Goal: Information Seeking & Learning: Learn about a topic

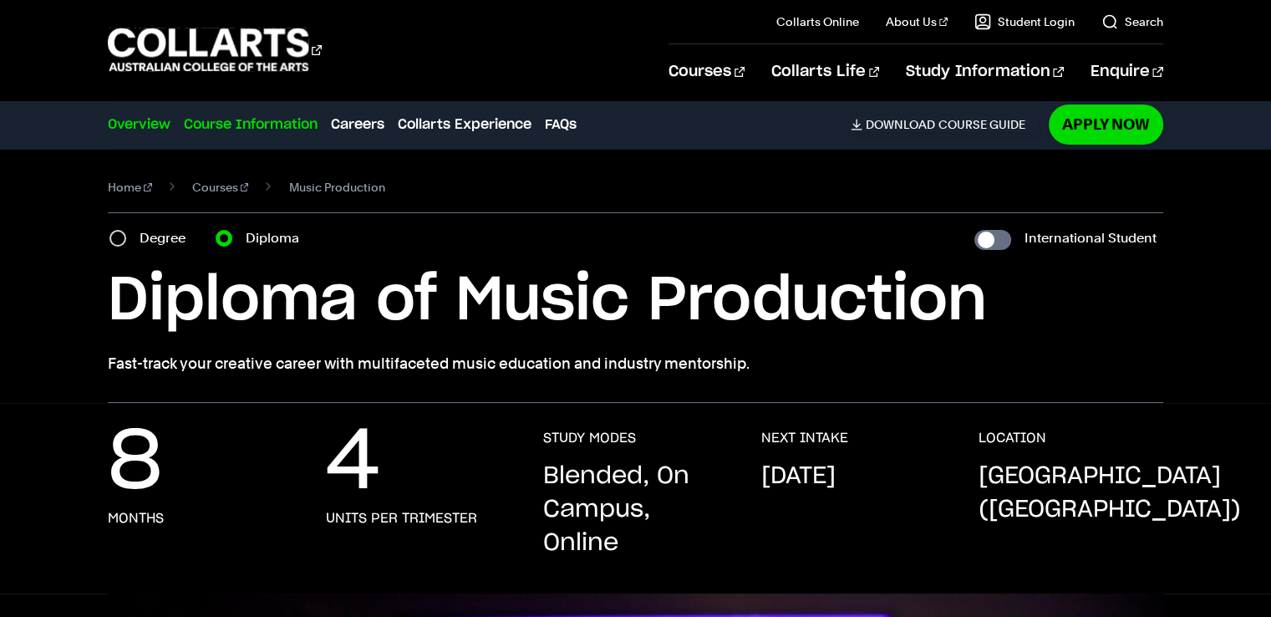
click at [244, 122] on link "Course Information" at bounding box center [251, 124] width 134 height 20
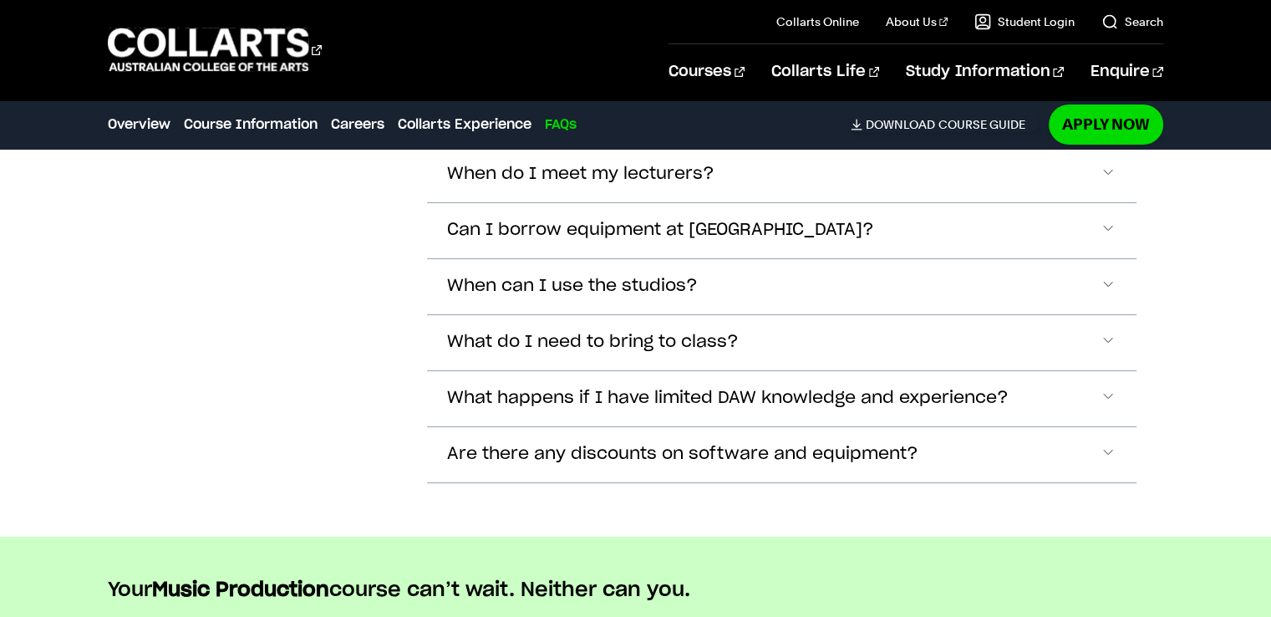
scroll to position [6255, 0]
click at [1106, 219] on span "Accordion Section" at bounding box center [1107, 230] width 17 height 22
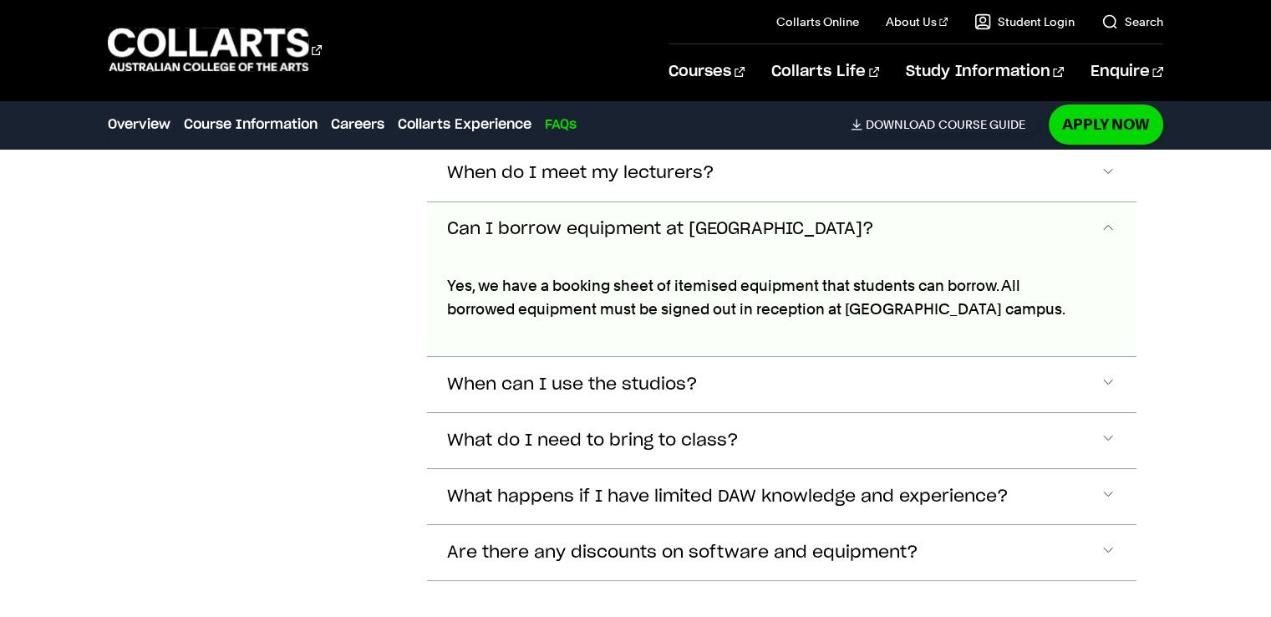
scroll to position [6296, 0]
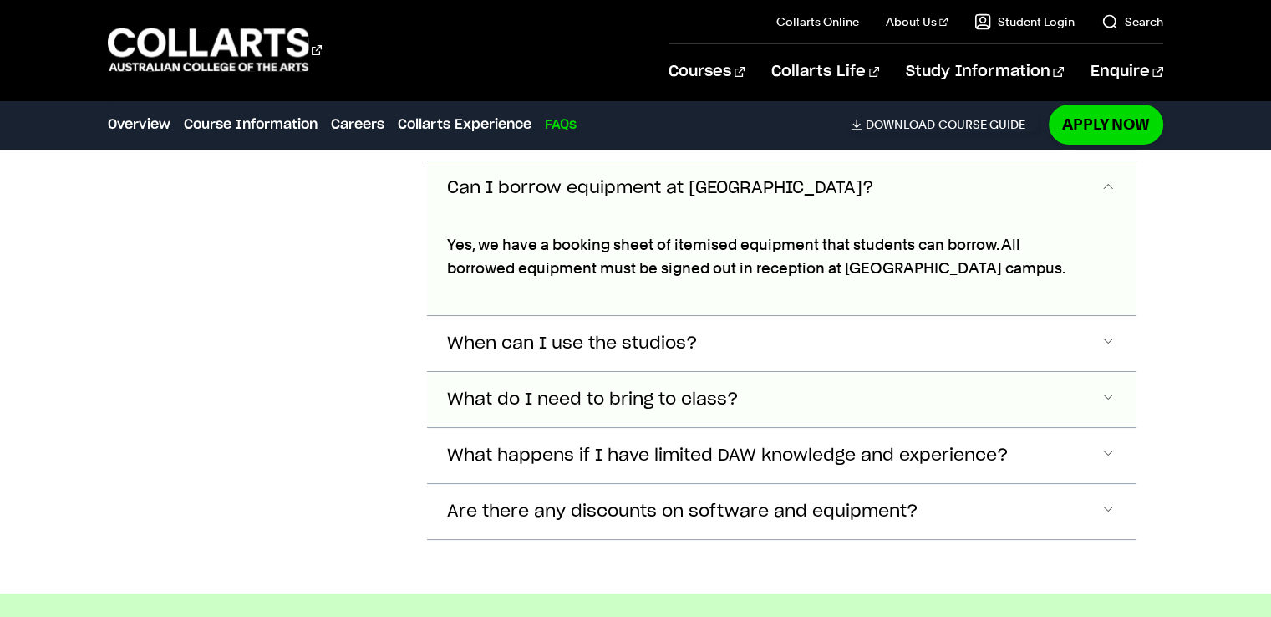
click at [1104, 388] on span "Accordion Section" at bounding box center [1107, 399] width 17 height 22
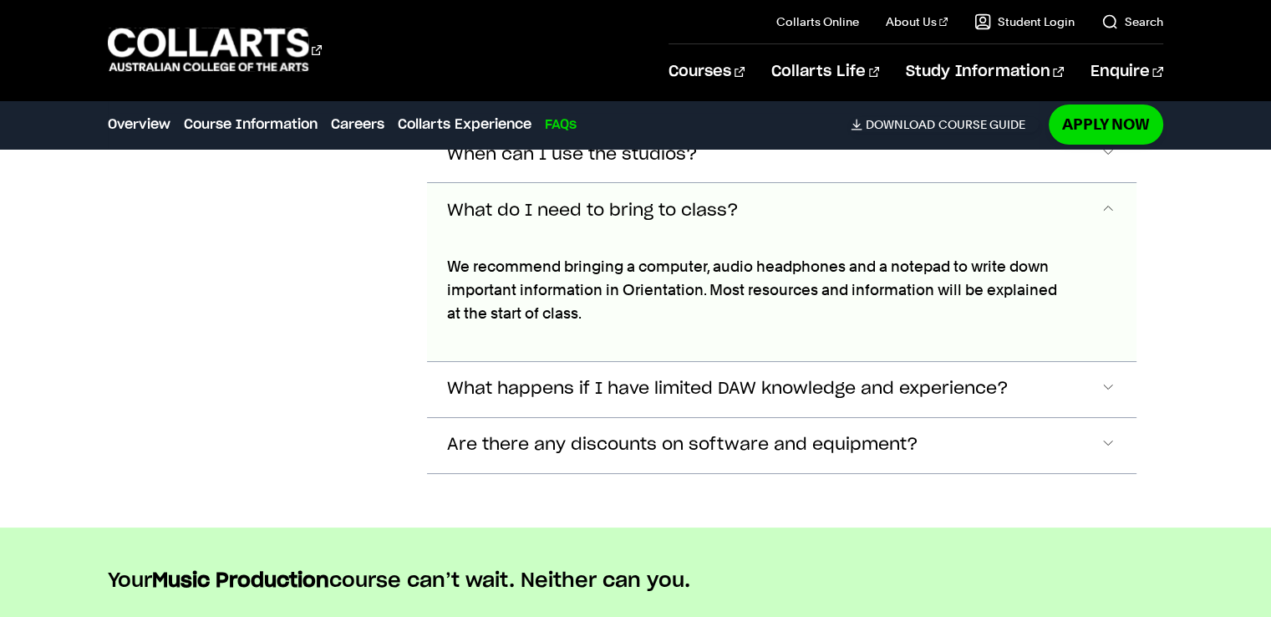
scroll to position [6505, 0]
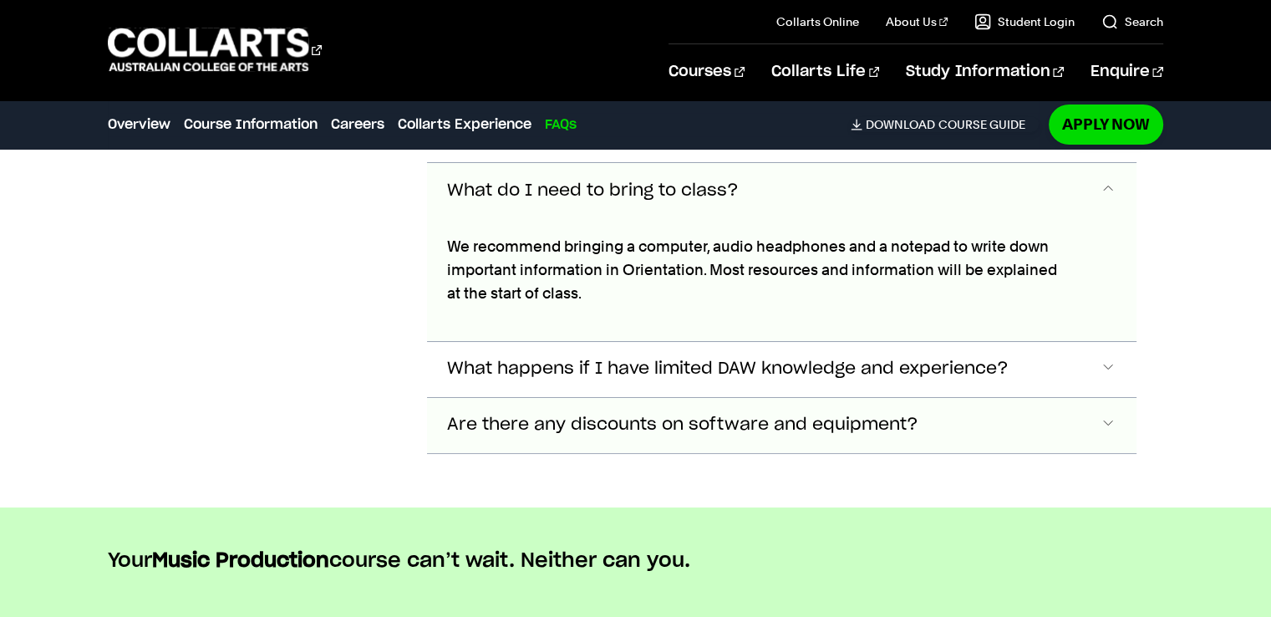
click at [1106, 414] on span "Accordion Section" at bounding box center [1107, 425] width 17 height 22
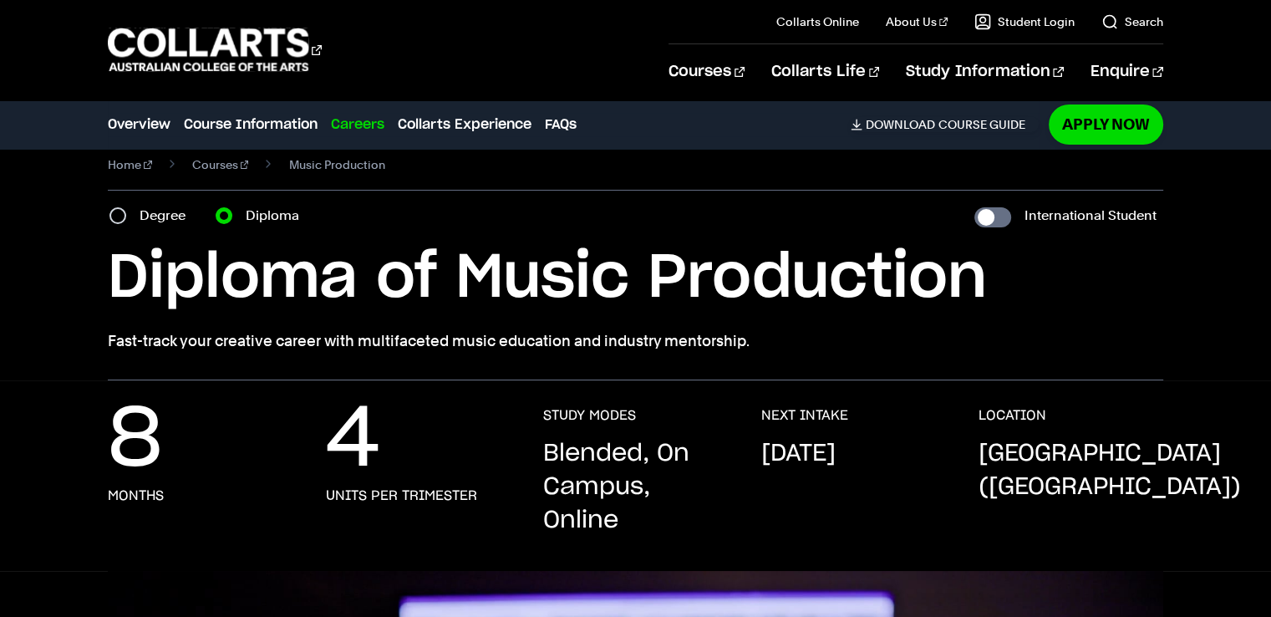
scroll to position [0, 0]
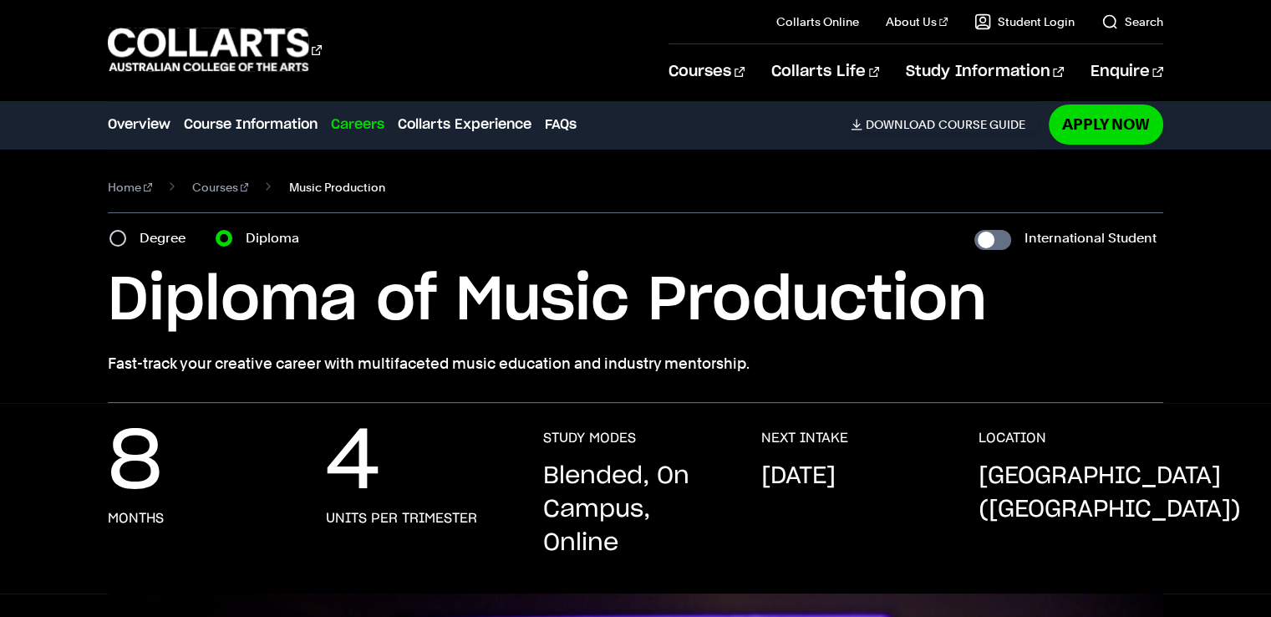
click at [292, 186] on span "Music Production" at bounding box center [336, 186] width 96 height 23
click at [304, 190] on span "Music Production" at bounding box center [336, 186] width 96 height 23
click at [349, 189] on span "Music Production" at bounding box center [336, 186] width 96 height 23
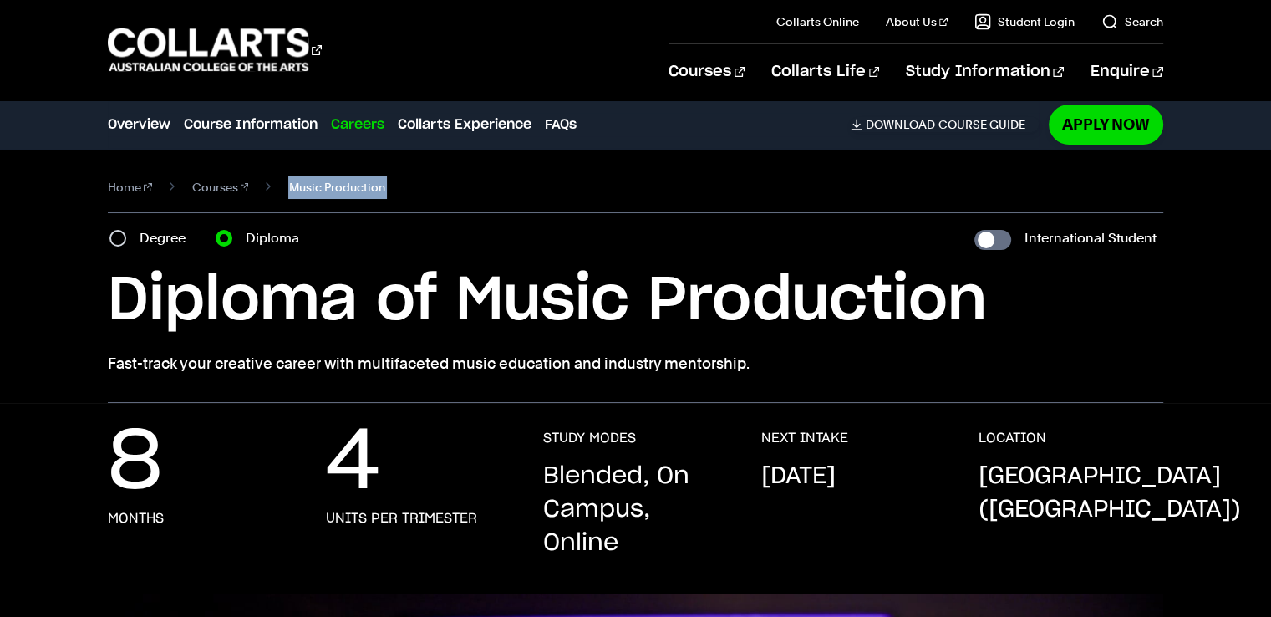
click at [349, 189] on span "Music Production" at bounding box center [336, 186] width 96 height 23
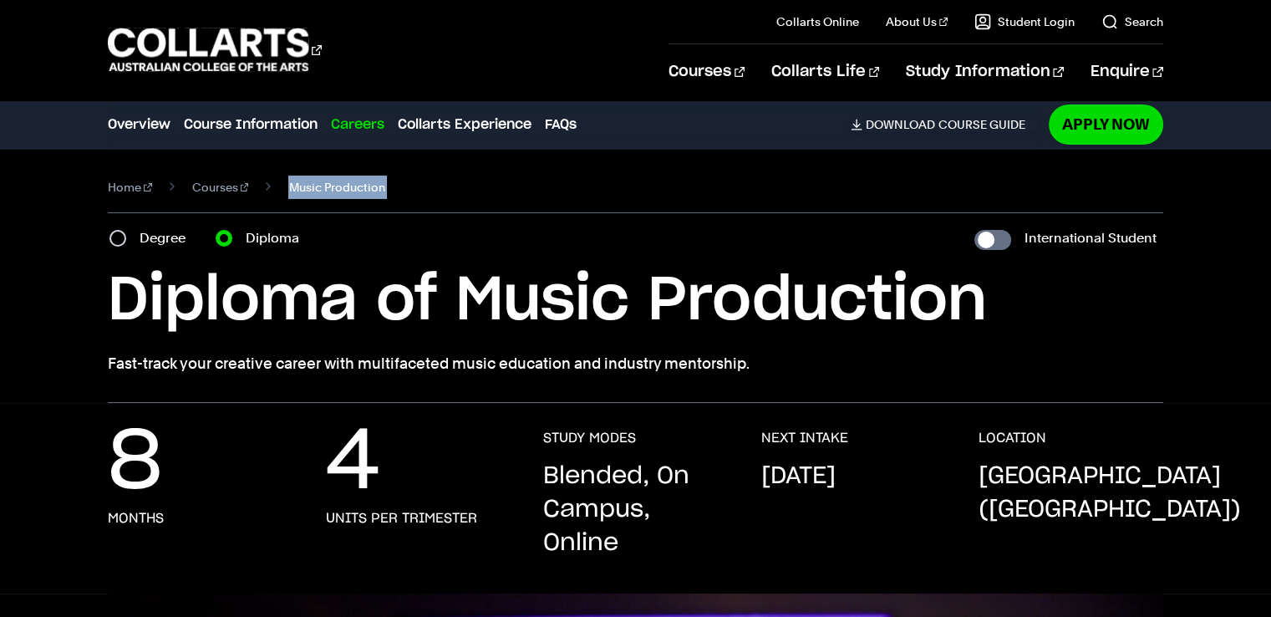
click at [349, 189] on span "Music Production" at bounding box center [336, 186] width 96 height 23
click at [211, 195] on link "Courses" at bounding box center [220, 186] width 57 height 23
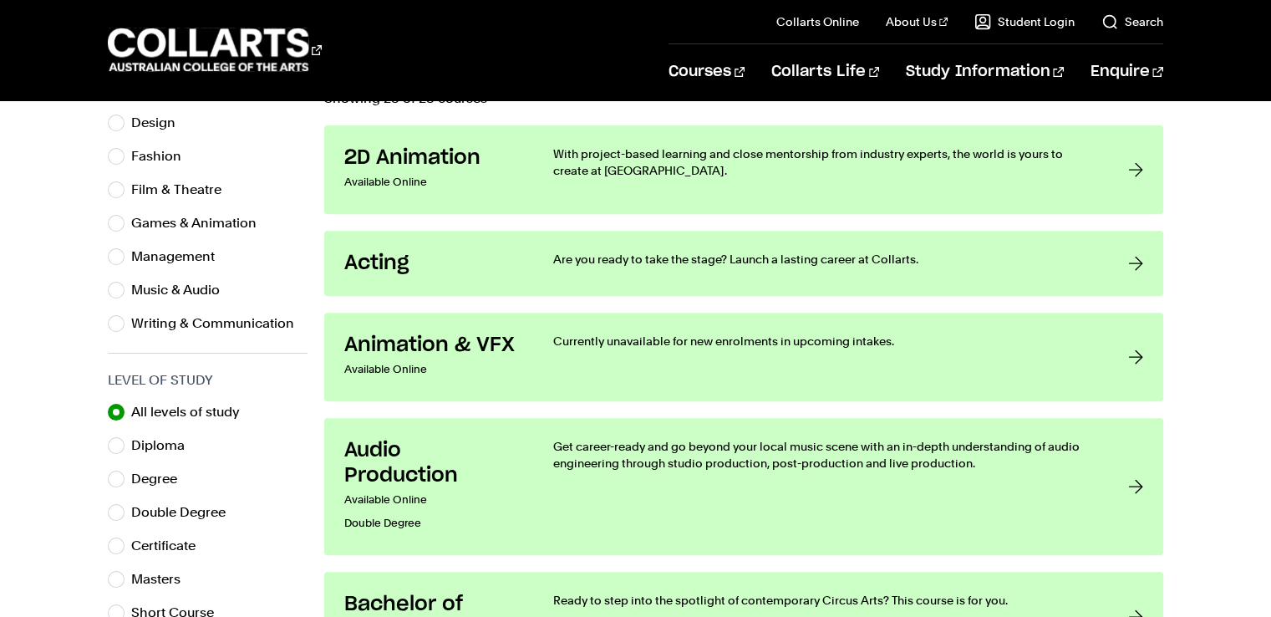
scroll to position [592, 0]
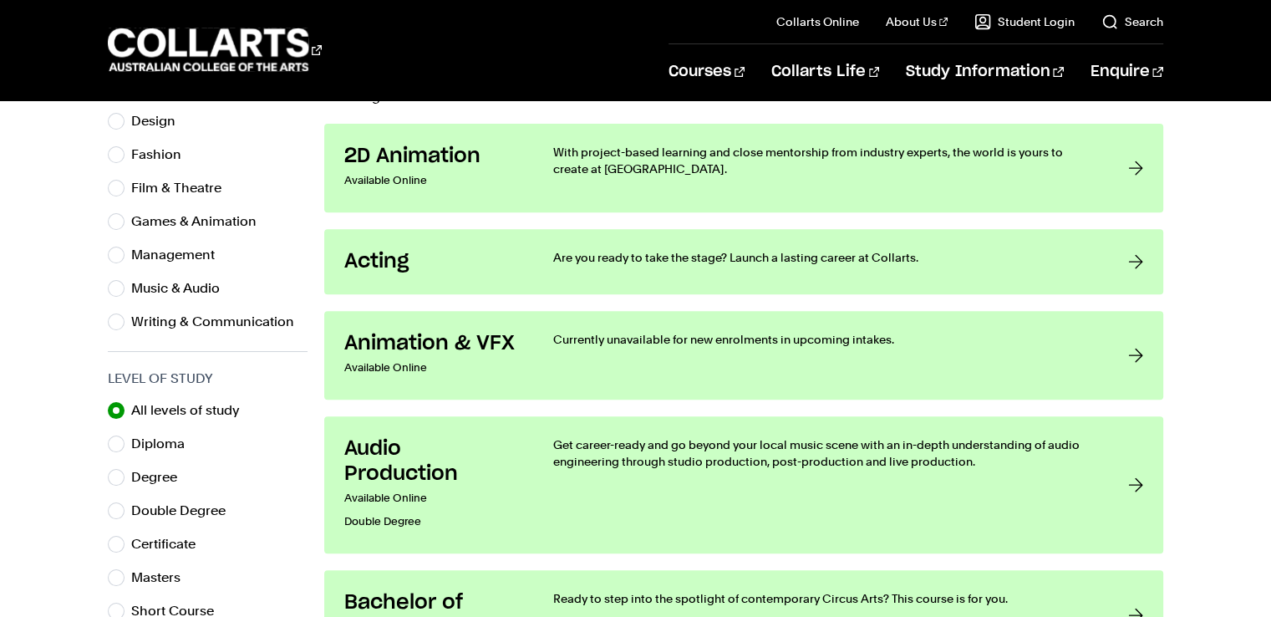
click at [373, 311] on link "Animation & VFX Available Online Currently unavailable for new enrolments in up…" at bounding box center [743, 355] width 838 height 89
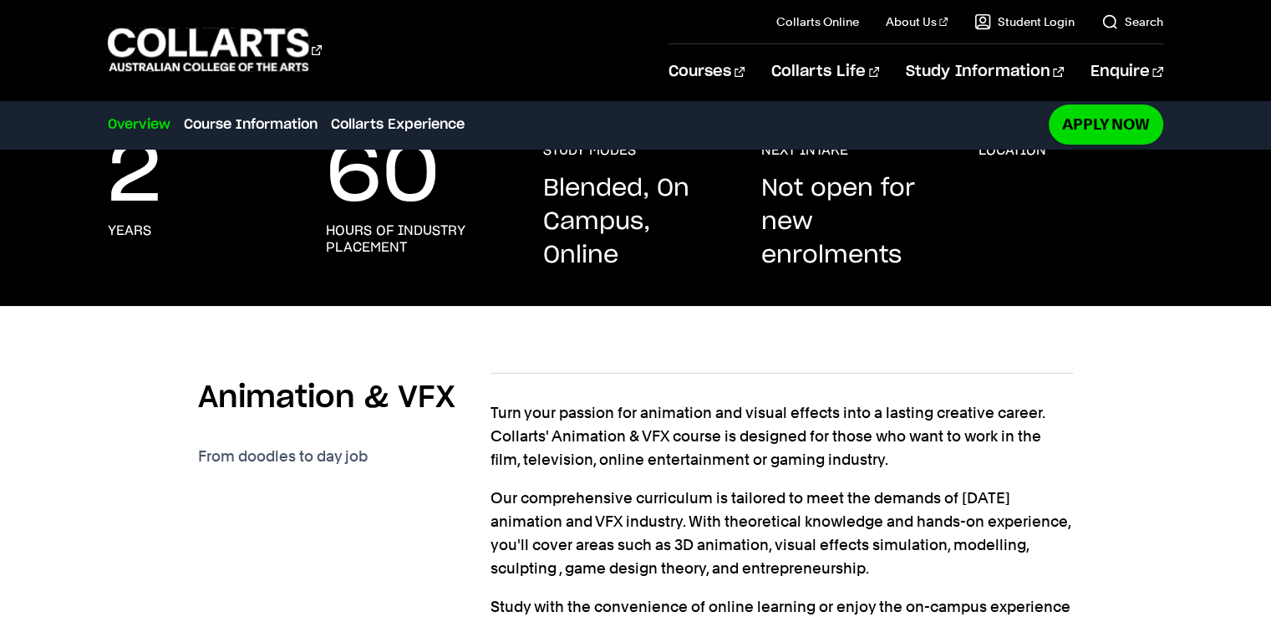
scroll to position [291, 0]
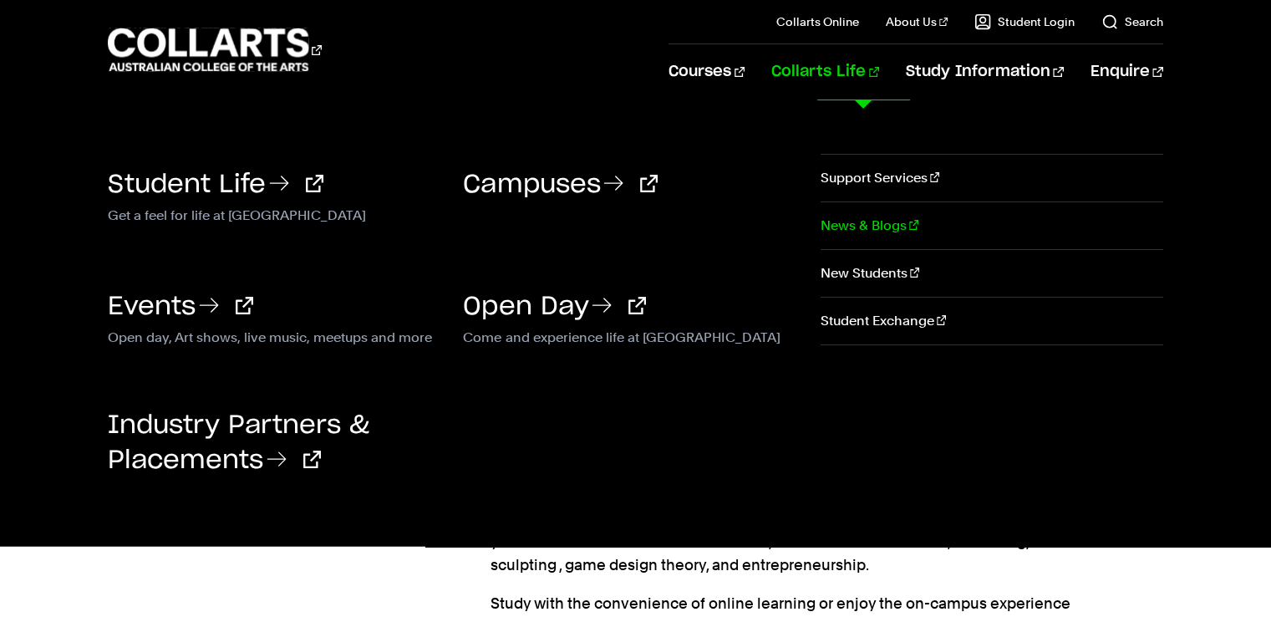
click at [834, 214] on link "News & Blogs" at bounding box center [991, 225] width 343 height 47
